Goal: Information Seeking & Learning: Understand process/instructions

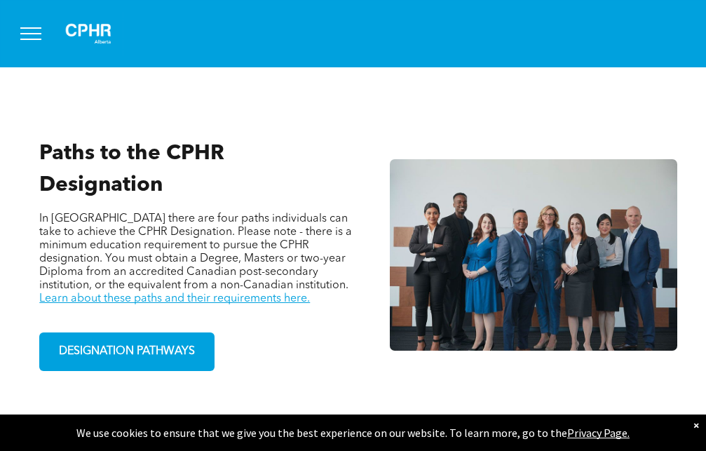
scroll to position [868, 0]
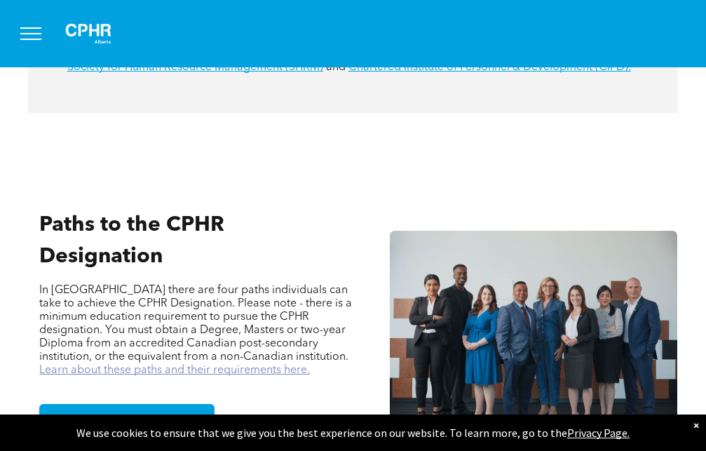
click at [198, 365] on link "Learn about these paths and their requirements here." at bounding box center [174, 370] width 271 height 11
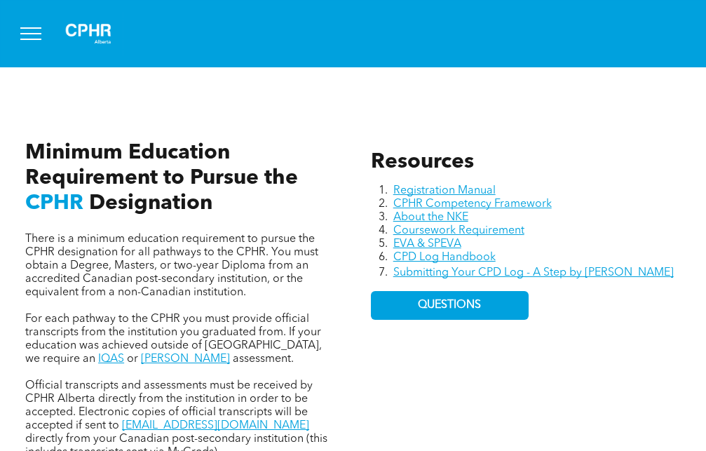
scroll to position [572, 0]
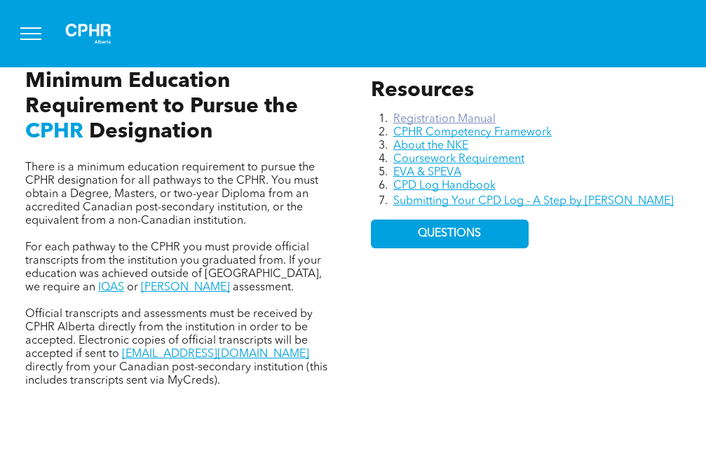
click at [449, 114] on link "Registration Manual" at bounding box center [444, 119] width 102 height 11
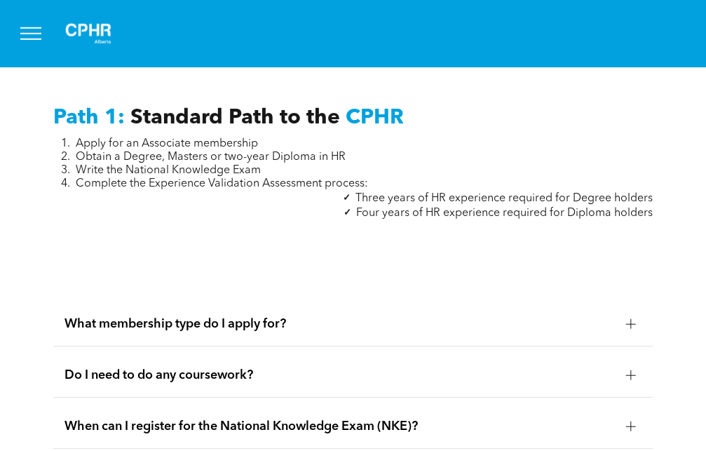
scroll to position [1716, 0]
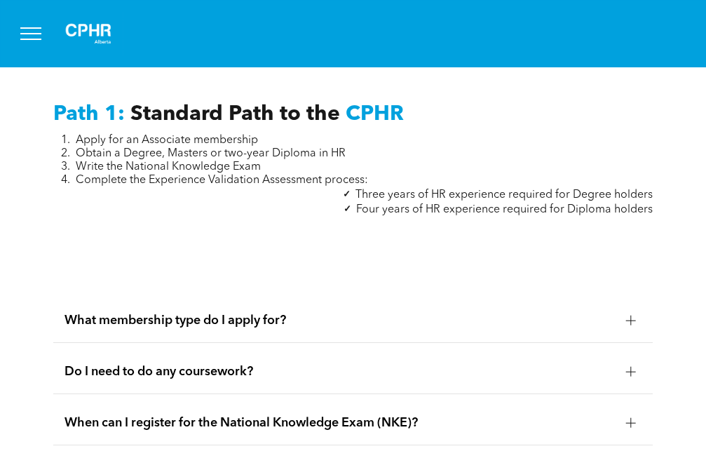
click at [219, 325] on span "What membership type do I apply for?" at bounding box center [339, 320] width 550 height 15
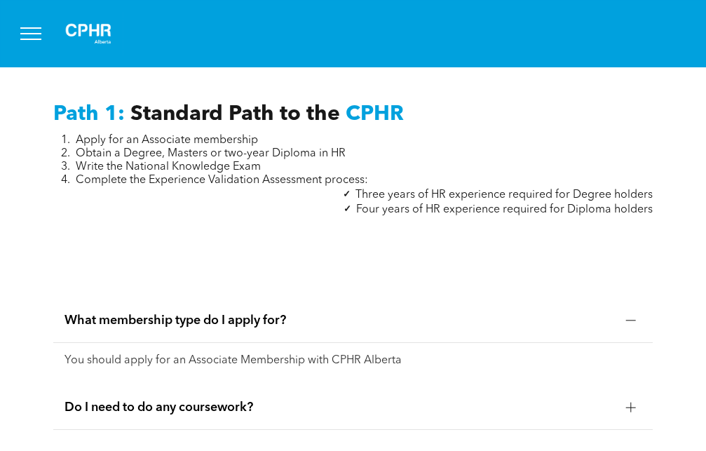
scroll to position [1788, 0]
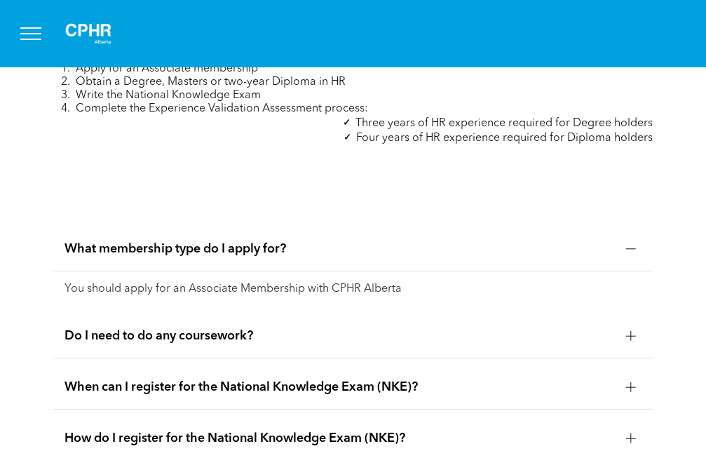
click at [173, 344] on span "Do I need to do any coursework?" at bounding box center [339, 335] width 550 height 15
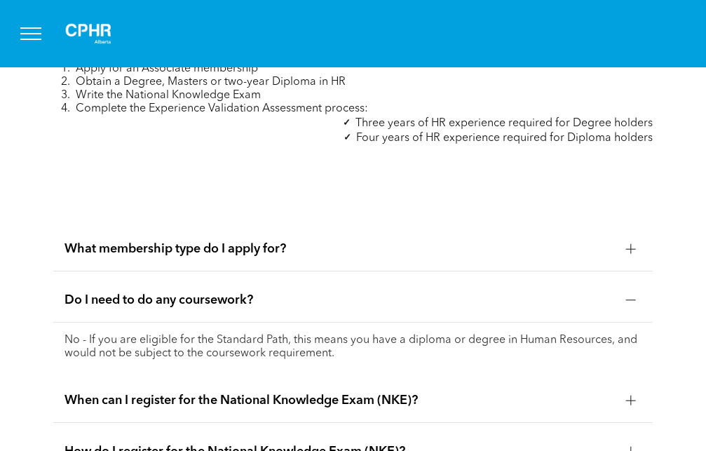
scroll to position [1931, 0]
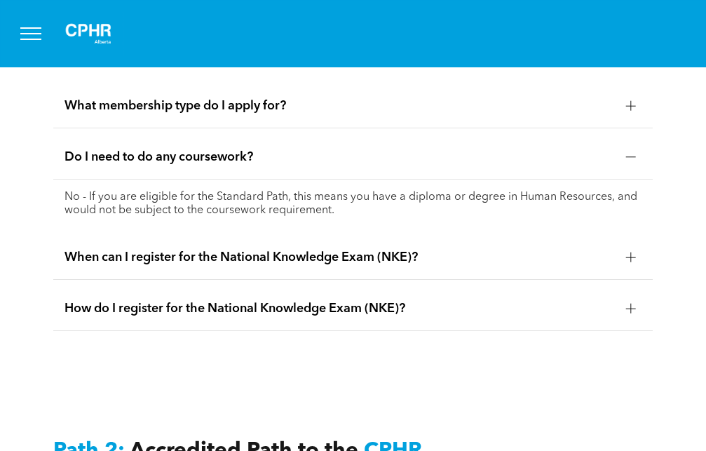
click at [334, 265] on span "When can I register for the National Knowledge Exam (NKE)?" at bounding box center [339, 257] width 550 height 15
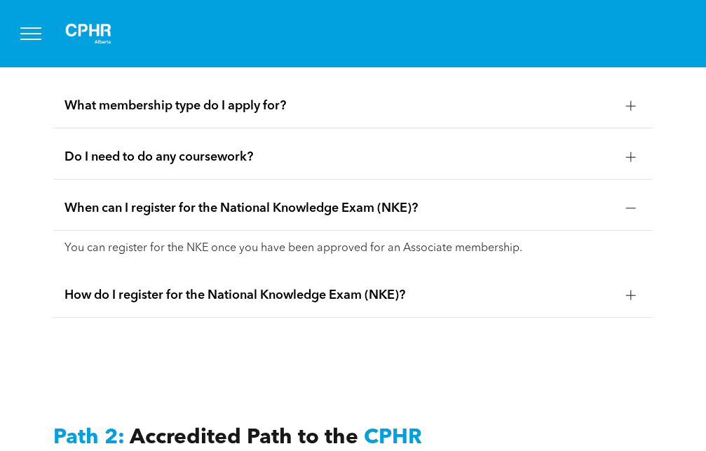
click at [246, 303] on span "How do I register for the National Knowledge Exam (NKE)?" at bounding box center [339, 294] width 550 height 15
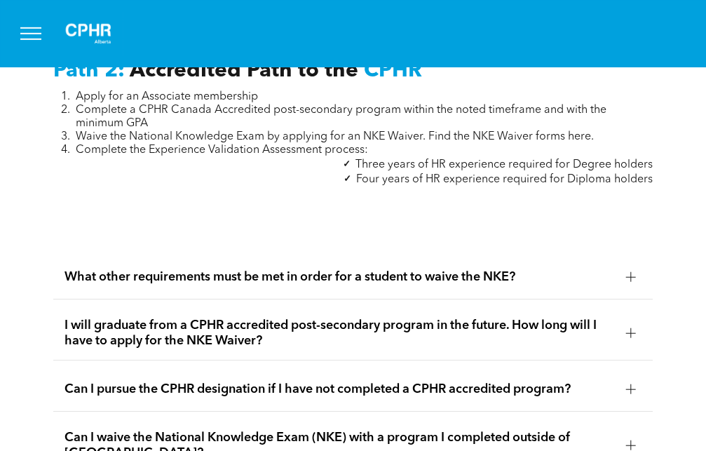
scroll to position [2360, 0]
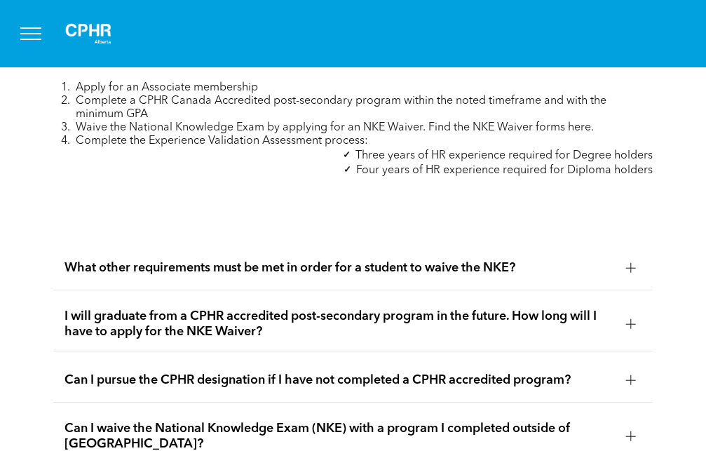
click at [448, 276] on span "What other requirements must be met in order for a student to waive the NKE?" at bounding box center [339, 267] width 550 height 15
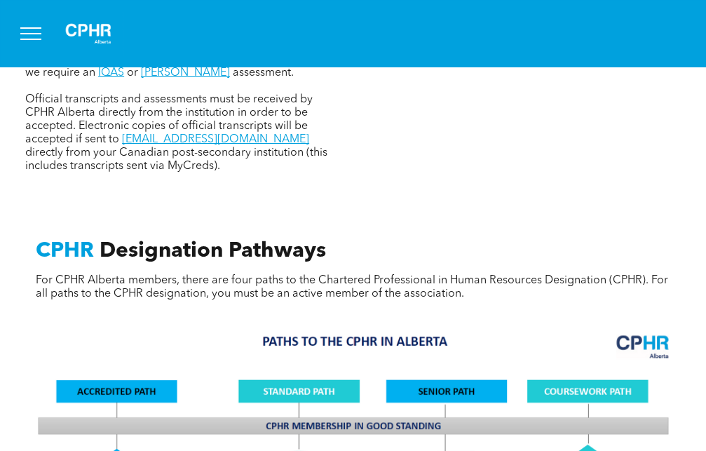
scroll to position [572, 0]
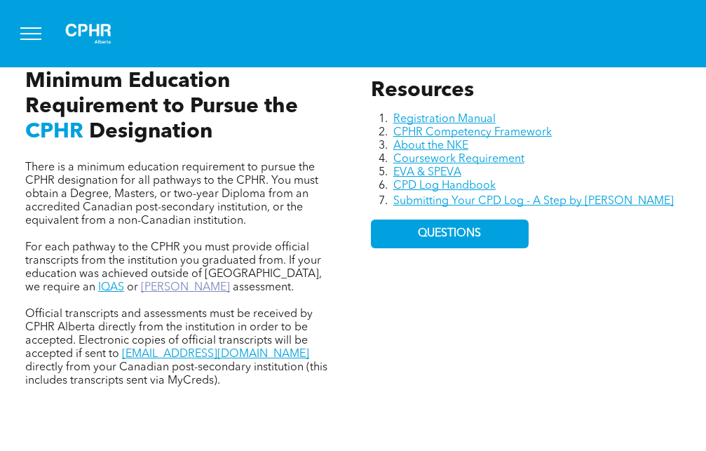
click at [141, 283] on link "[PERSON_NAME]" at bounding box center [185, 287] width 89 height 11
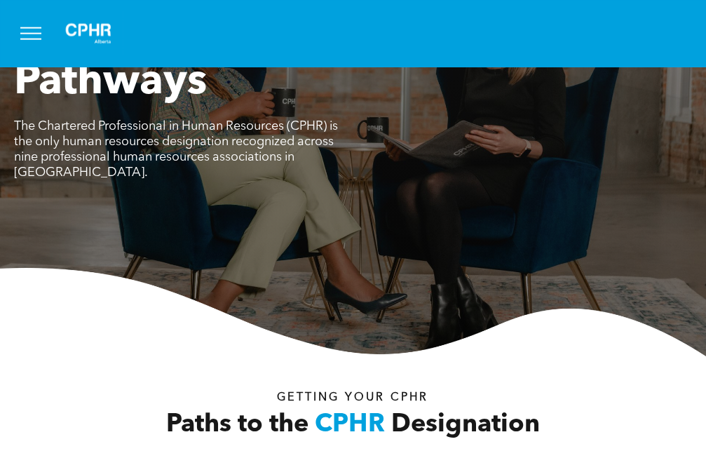
scroll to position [0, 0]
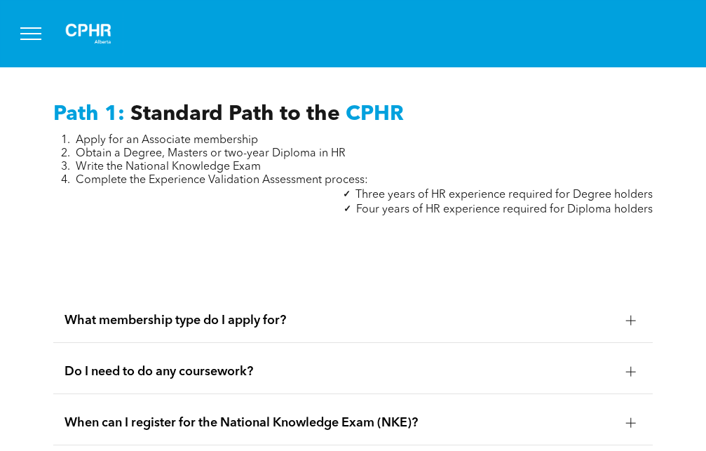
scroll to position [1859, 0]
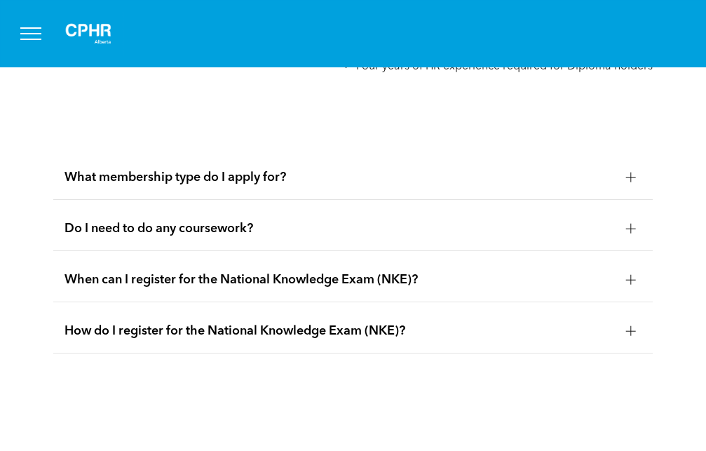
click at [136, 177] on span "What membership type do I apply for?" at bounding box center [339, 177] width 550 height 15
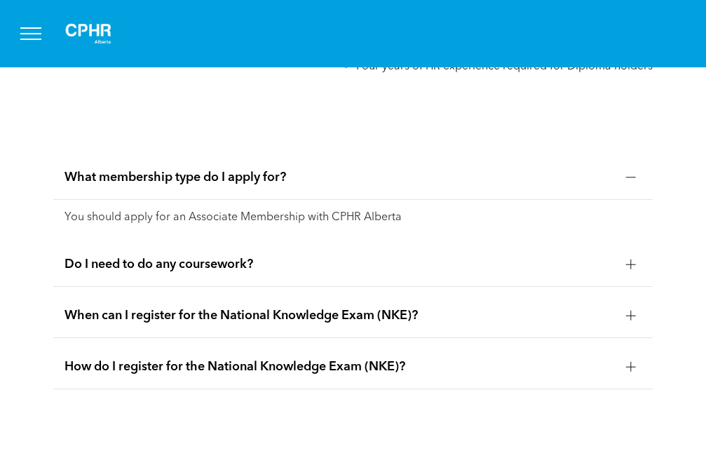
click at [161, 268] on span "Do I need to do any coursework?" at bounding box center [339, 264] width 550 height 15
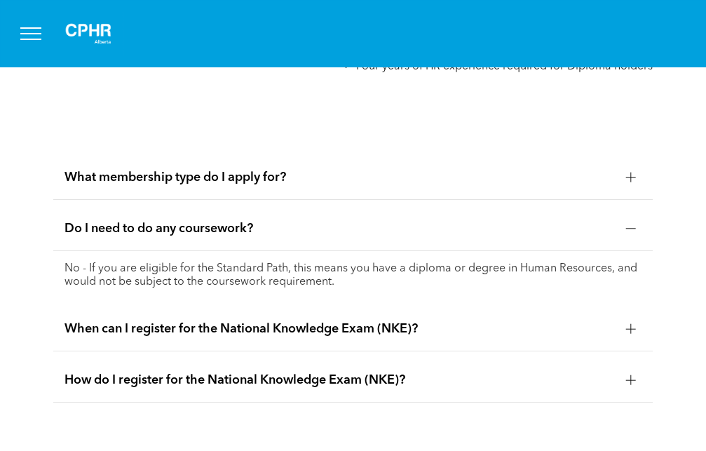
click at [335, 145] on div "Path 1: Standard Path to the CPHR Apply for an Associate membership Obtain a De…" at bounding box center [353, 180] width 706 height 551
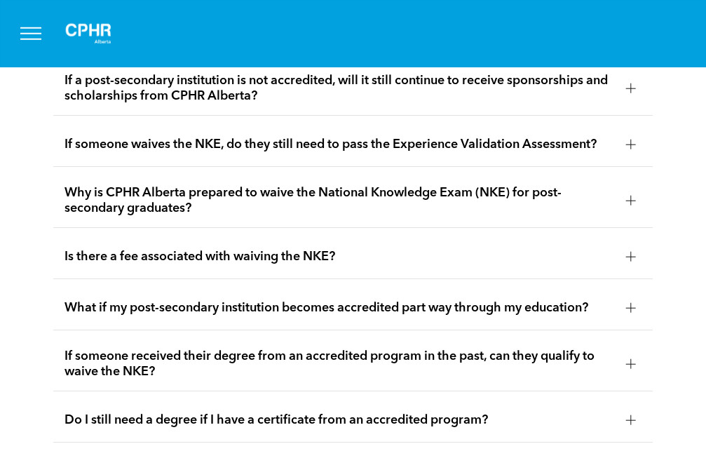
scroll to position [3289, 0]
